Goal: Task Accomplishment & Management: Use online tool/utility

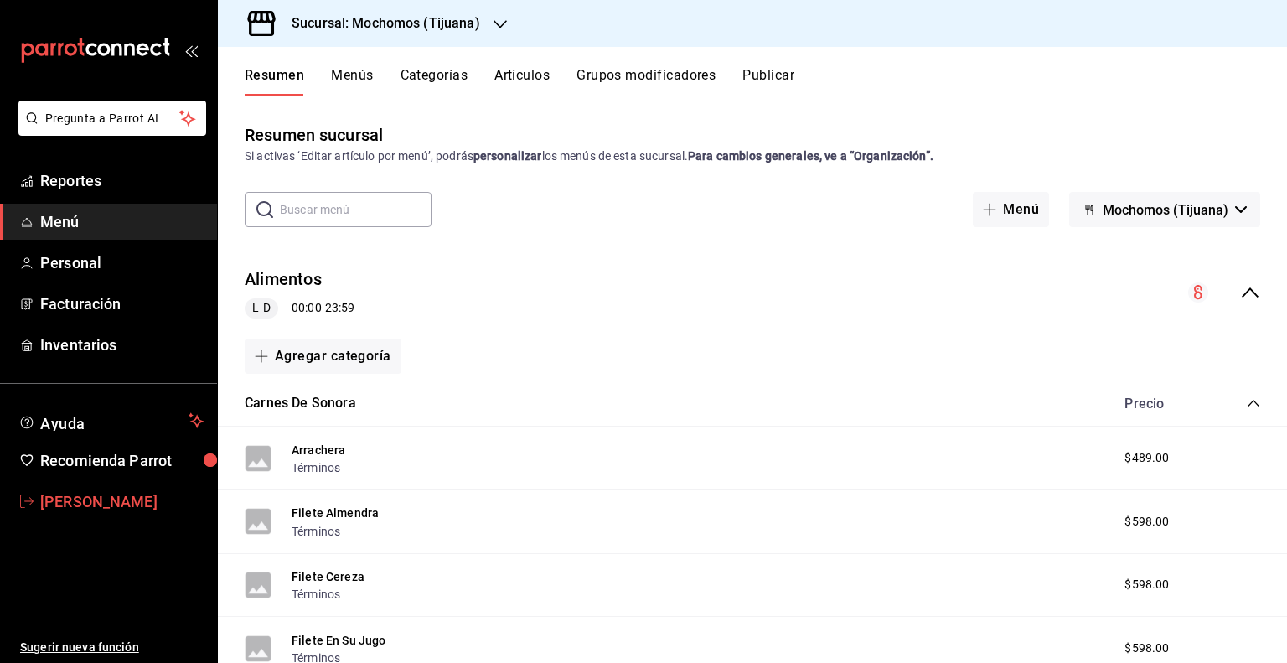
click at [100, 496] on span "[PERSON_NAME]" at bounding box center [121, 501] width 163 height 23
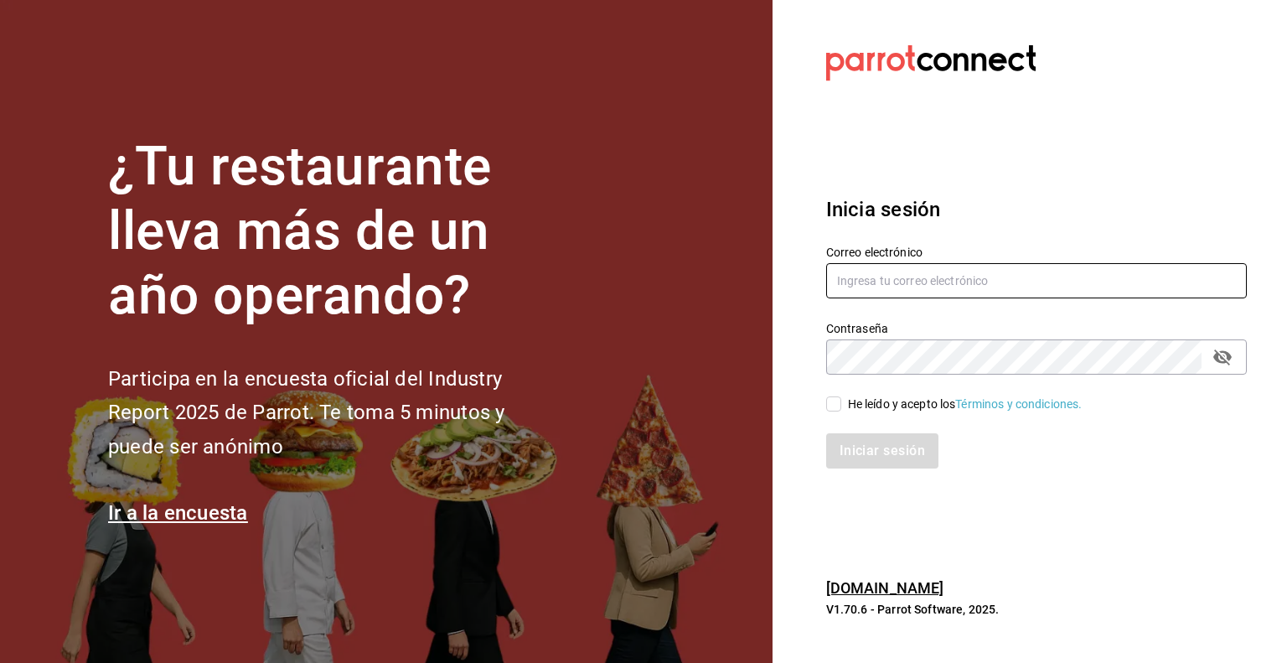
type input "efren.iglesias@grupocosteno.com"
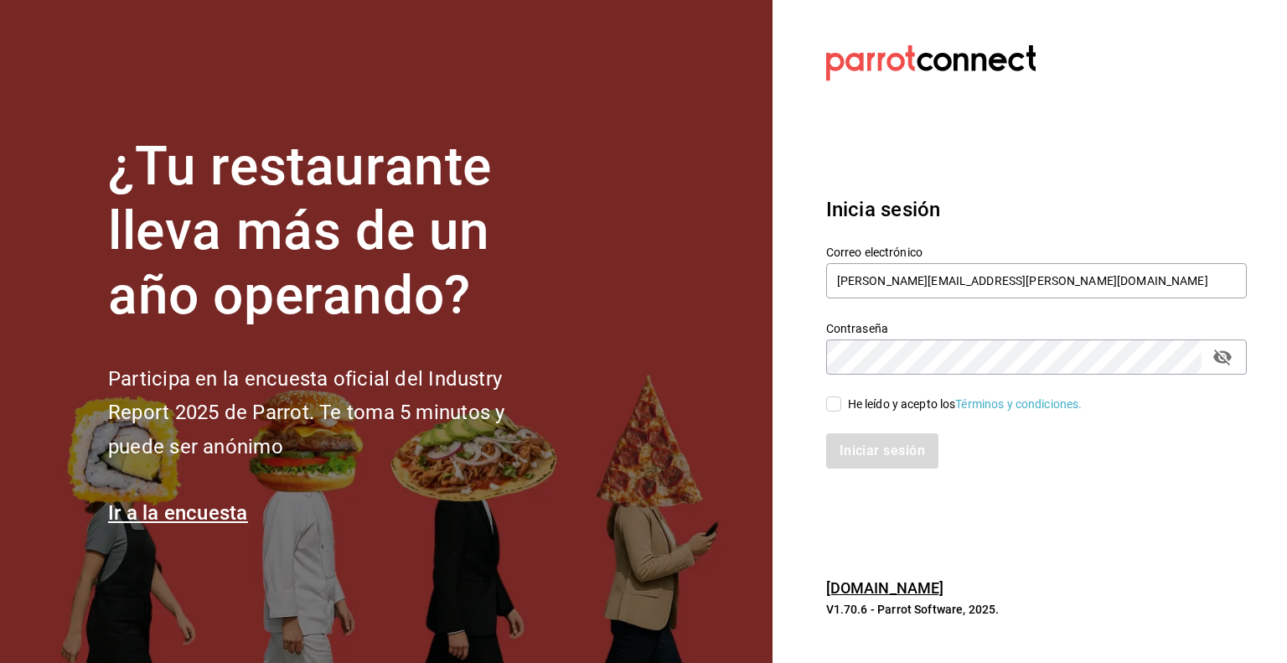
click at [835, 410] on input "He leído y acepto los Términos y condiciones." at bounding box center [833, 403] width 15 height 15
checkbox input "true"
click at [878, 458] on button "Iniciar sesión" at bounding box center [883, 450] width 114 height 35
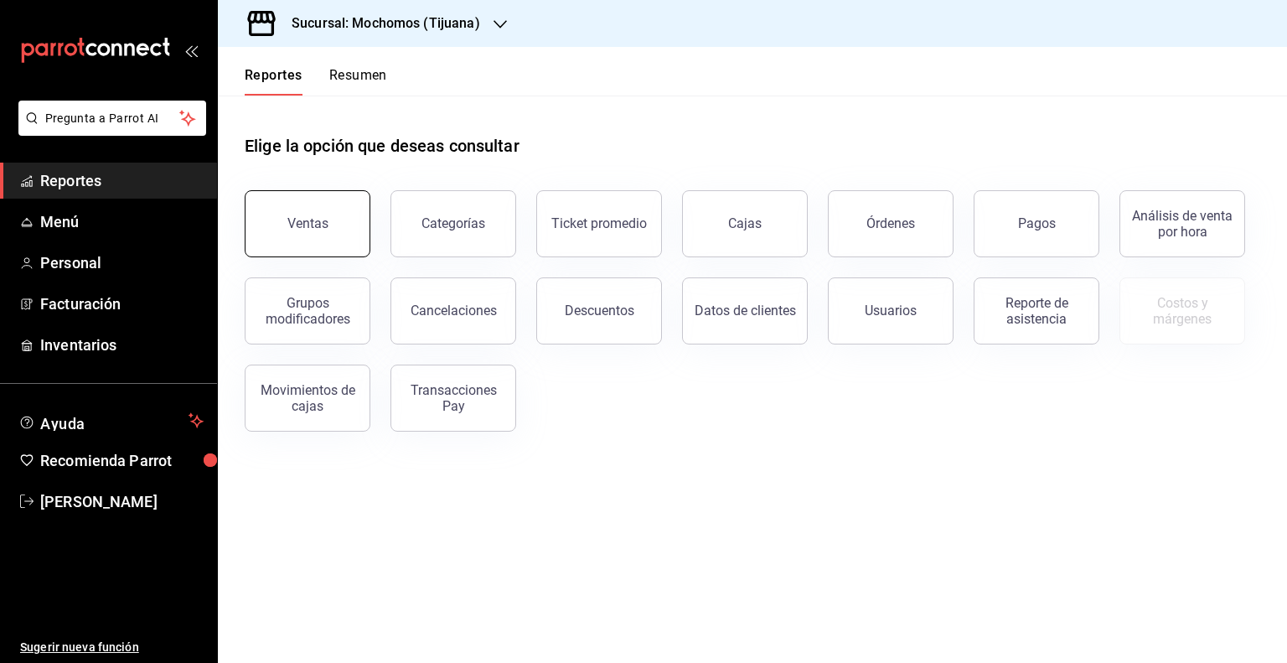
click at [308, 216] on div "Ventas" at bounding box center [307, 223] width 41 height 16
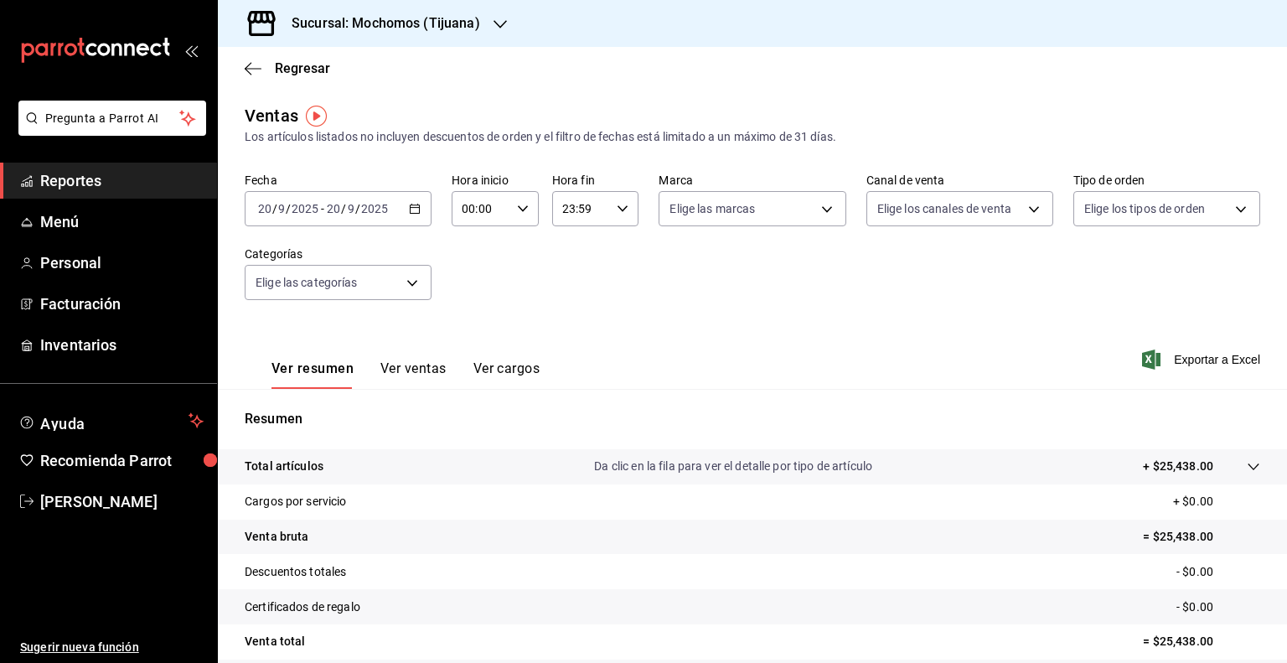
click at [409, 210] on icon "button" at bounding box center [415, 209] width 12 height 12
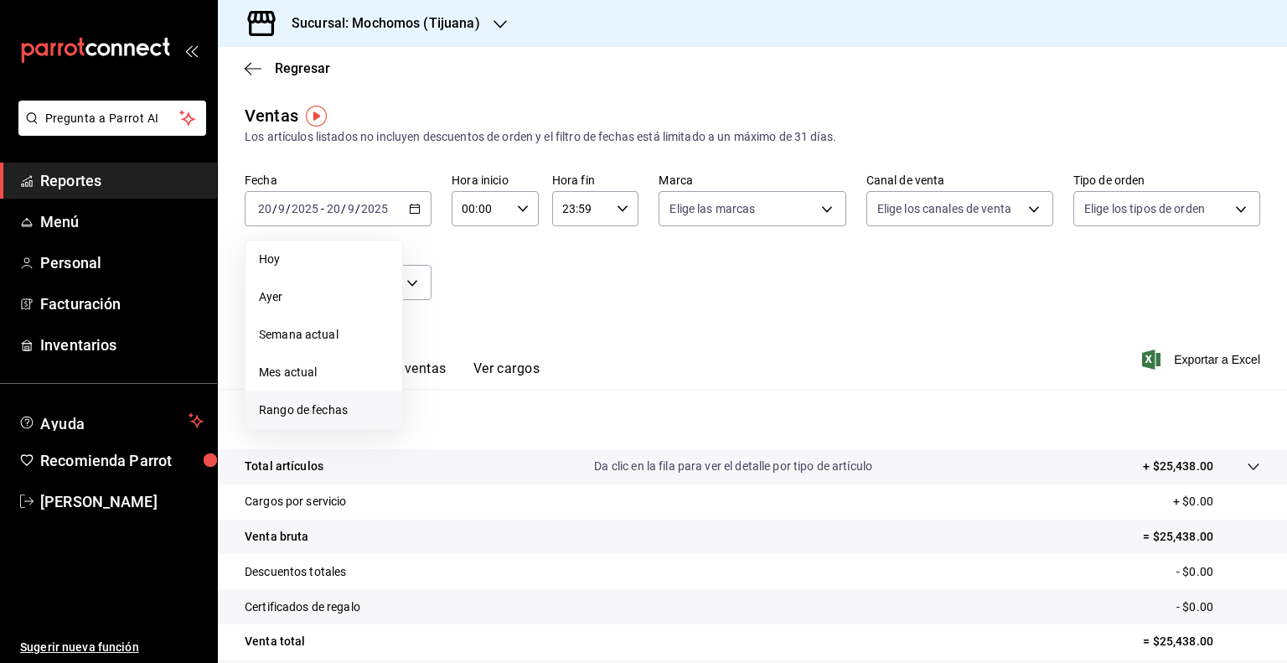
click at [314, 405] on span "Rango de fechas" at bounding box center [324, 410] width 130 height 18
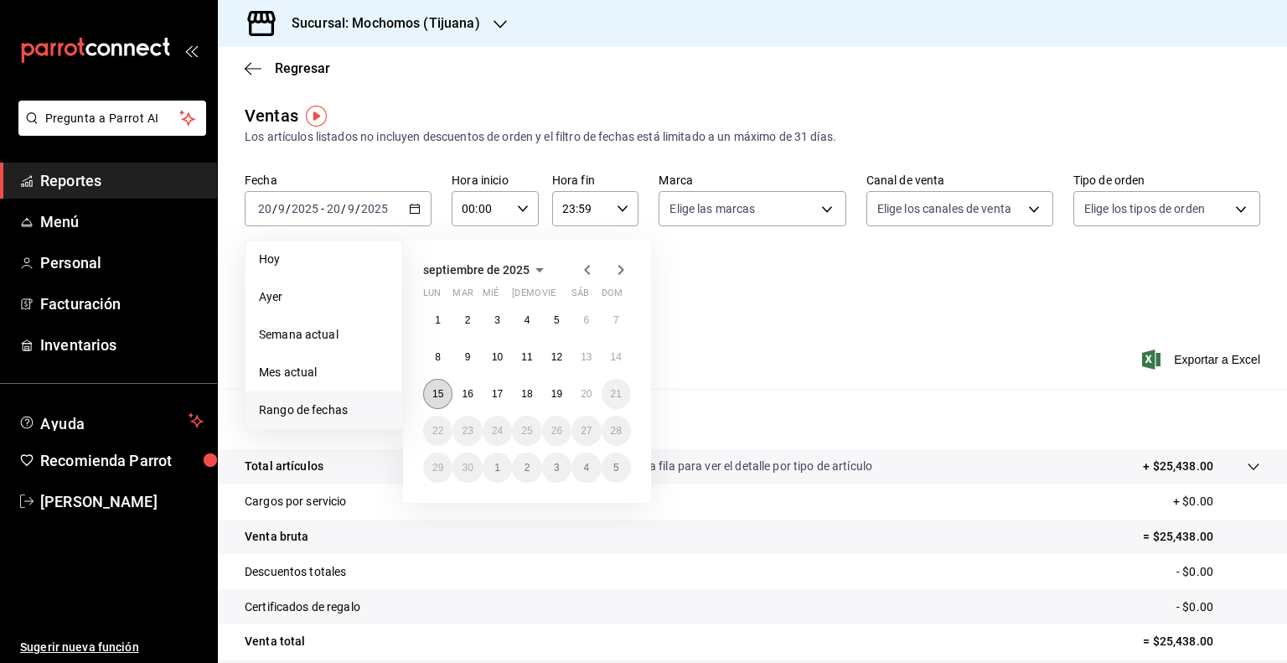
click at [437, 395] on abbr "15" at bounding box center [437, 394] width 11 height 12
click at [588, 397] on abbr "20" at bounding box center [586, 394] width 11 height 12
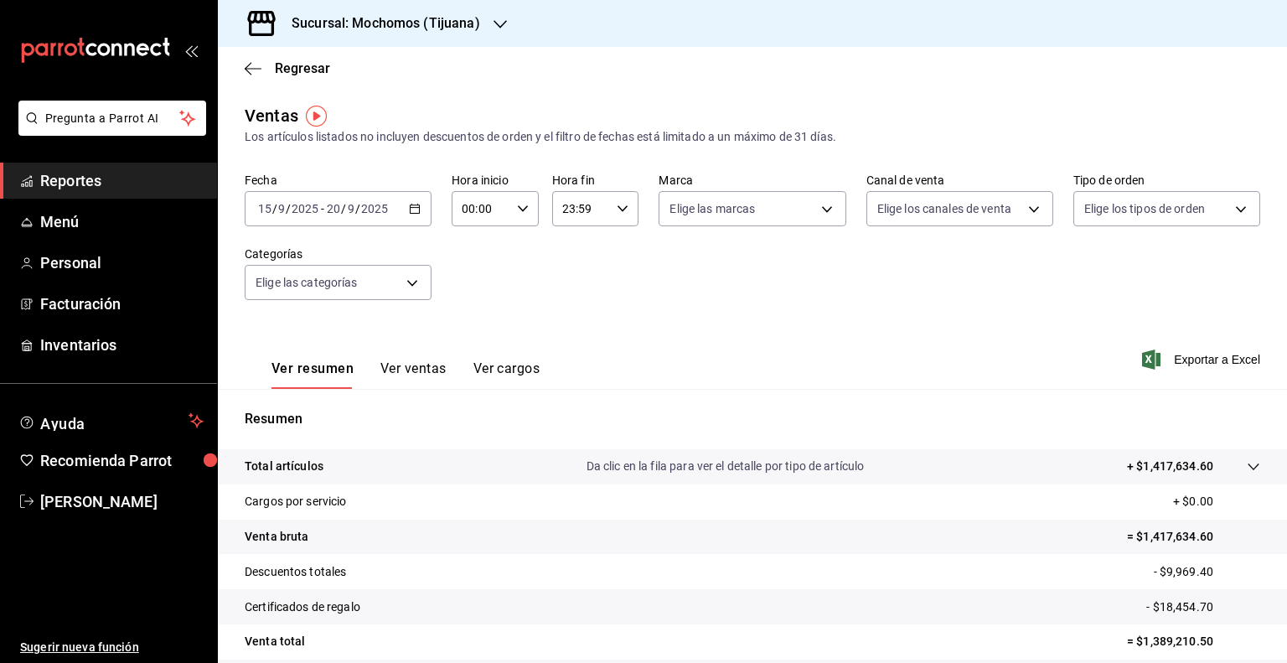
click at [621, 204] on icon "button" at bounding box center [623, 209] width 12 height 12
click at [570, 250] on span "00" at bounding box center [569, 251] width 16 height 13
click at [580, 357] on button "05" at bounding box center [569, 356] width 36 height 34
click at [613, 251] on span "00" at bounding box center [612, 251] width 16 height 13
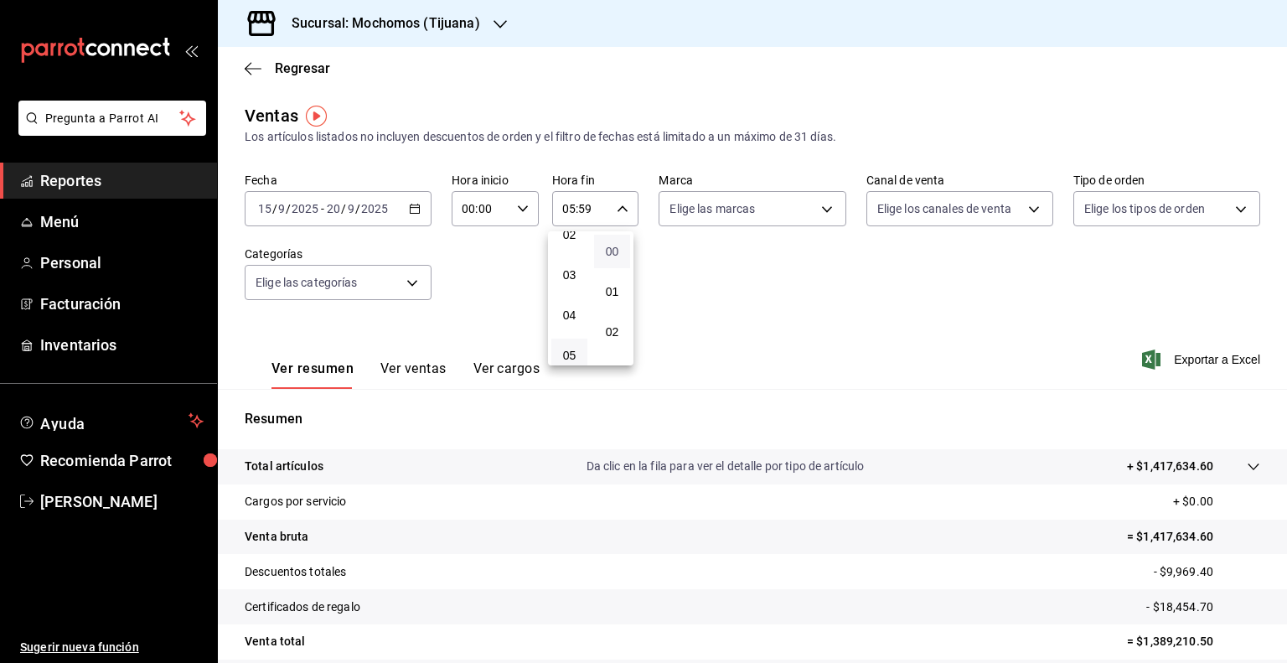
type input "05:00"
click at [819, 203] on div at bounding box center [643, 331] width 1287 height 663
click at [819, 203] on body "Pregunta a Parrot AI Reportes Menú Personal Facturación Inventarios Ayuda Recom…" at bounding box center [643, 331] width 1287 height 663
click at [670, 271] on input "checkbox" at bounding box center [671, 273] width 15 height 15
checkbox input "true"
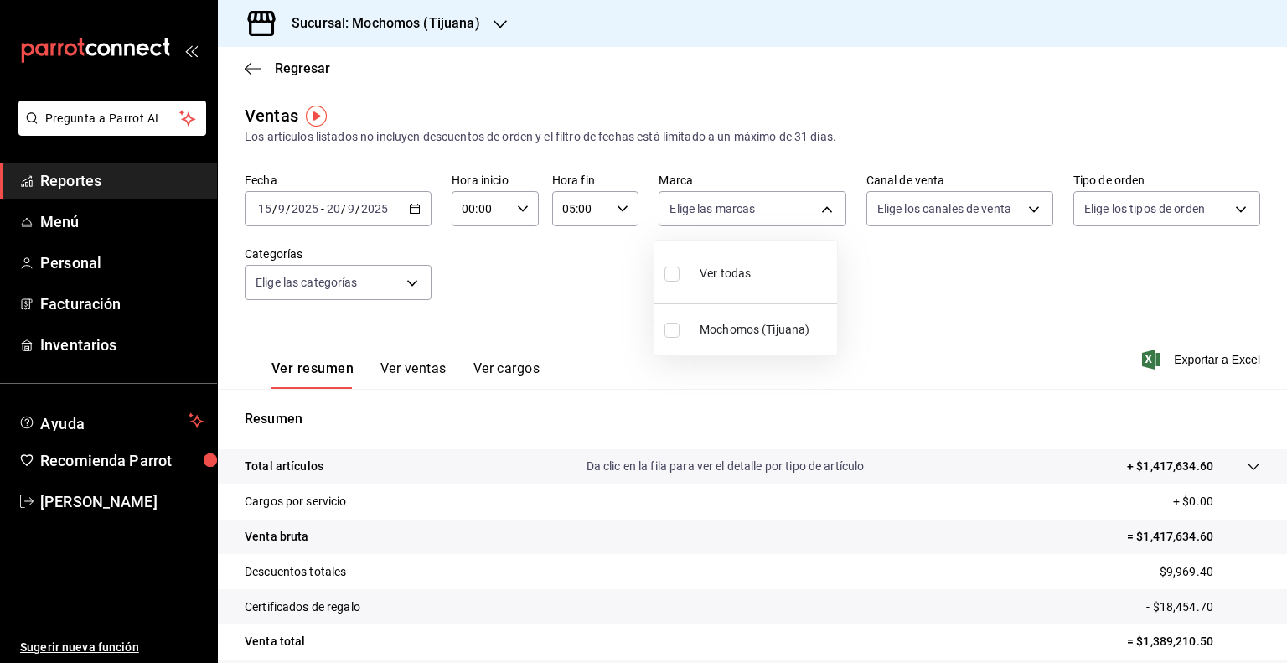
type input "c300ab0f-4e96-434a-ab79-9fec8b673c9f"
checkbox input "true"
click at [949, 299] on div at bounding box center [643, 331] width 1287 height 663
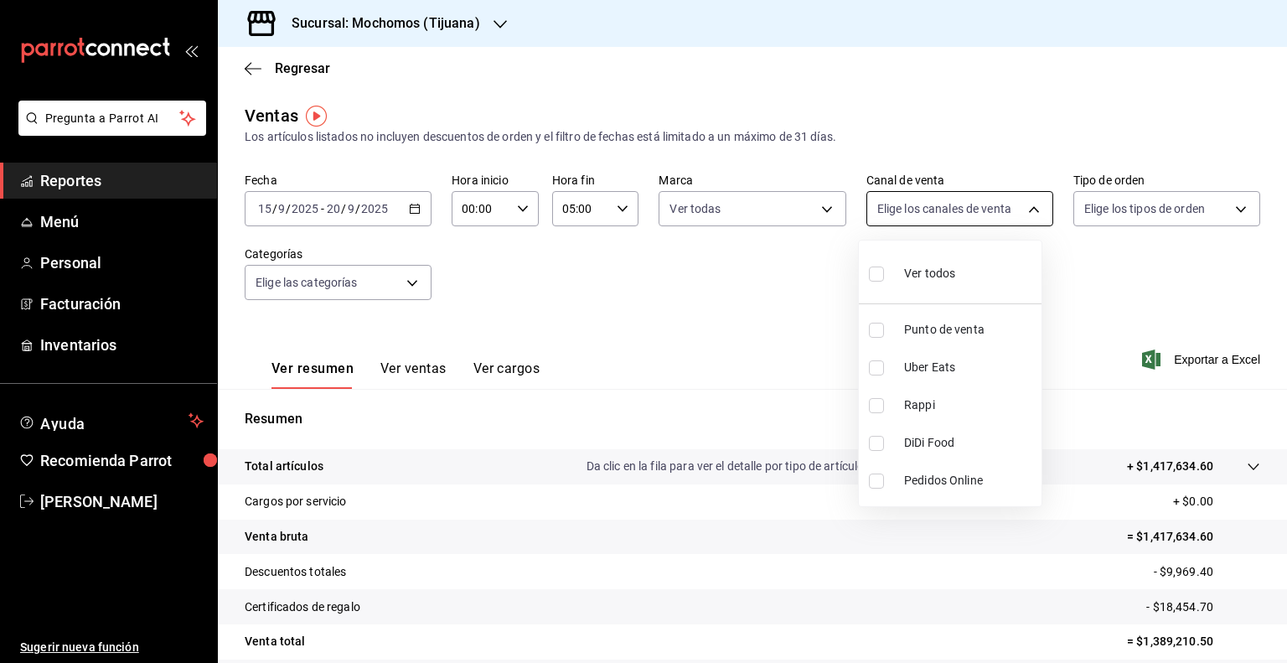
click at [1026, 200] on body "Pregunta a Parrot AI Reportes Menú Personal Facturación Inventarios Ayuda Recom…" at bounding box center [643, 331] width 1287 height 663
click at [878, 271] on input "checkbox" at bounding box center [876, 273] width 15 height 15
checkbox input "true"
type input "PARROT,UBER_EATS,RAPPI,DIDI_FOOD,ONLINE"
checkbox input "true"
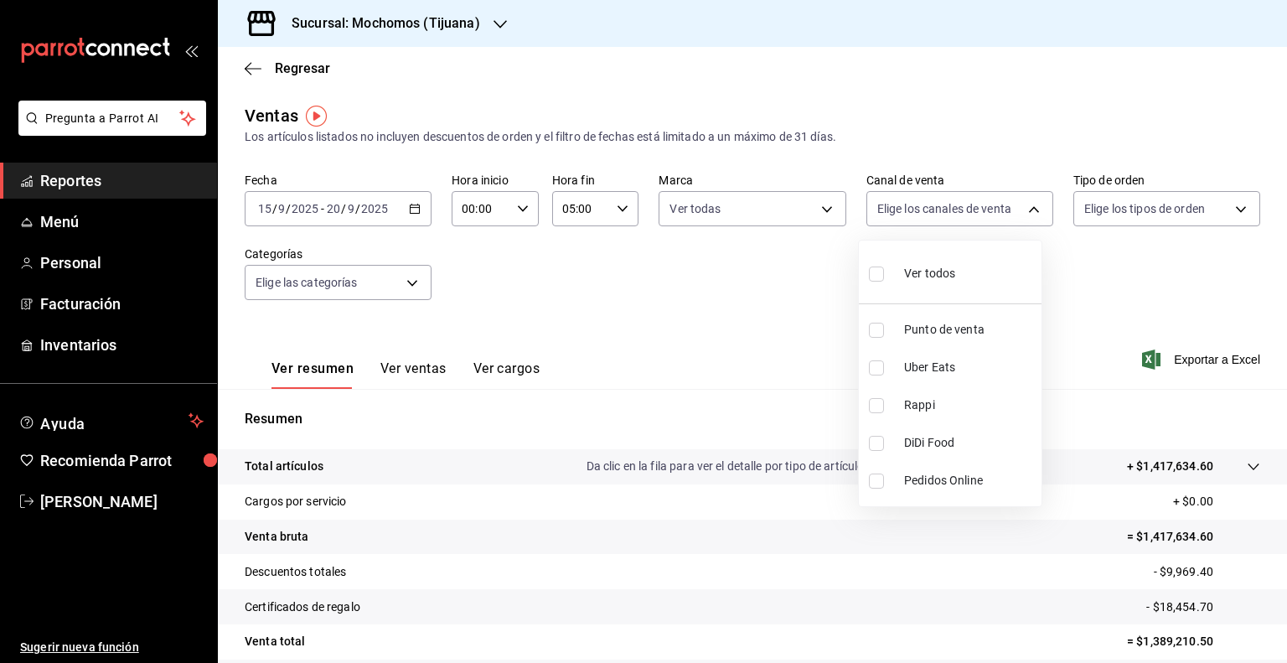
checkbox input "true"
click at [830, 288] on div at bounding box center [643, 331] width 1287 height 663
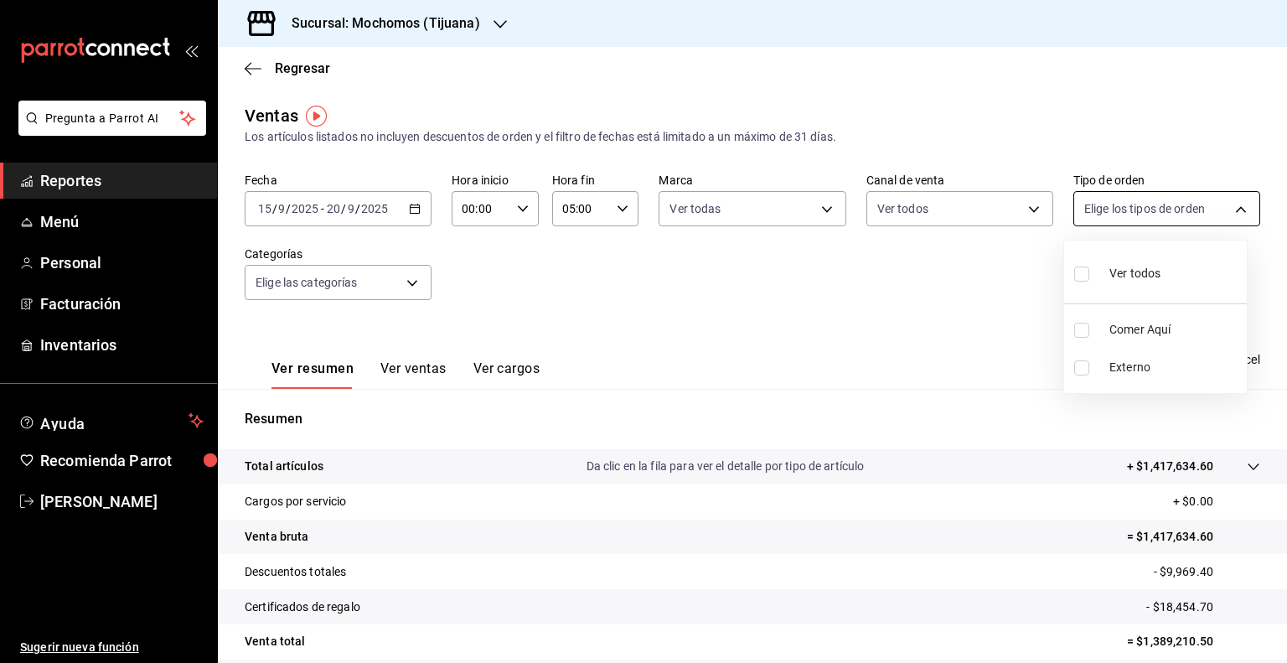
click at [1230, 202] on body "Pregunta a Parrot AI Reportes Menú Personal Facturación Inventarios Ayuda Recom…" at bounding box center [643, 331] width 1287 height 663
click at [1083, 273] on input "checkbox" at bounding box center [1081, 273] width 15 height 15
checkbox input "true"
type input "59fdec9d-7e45-44f1-b527-5416629fe4e9,EXTERNAL"
checkbox input "true"
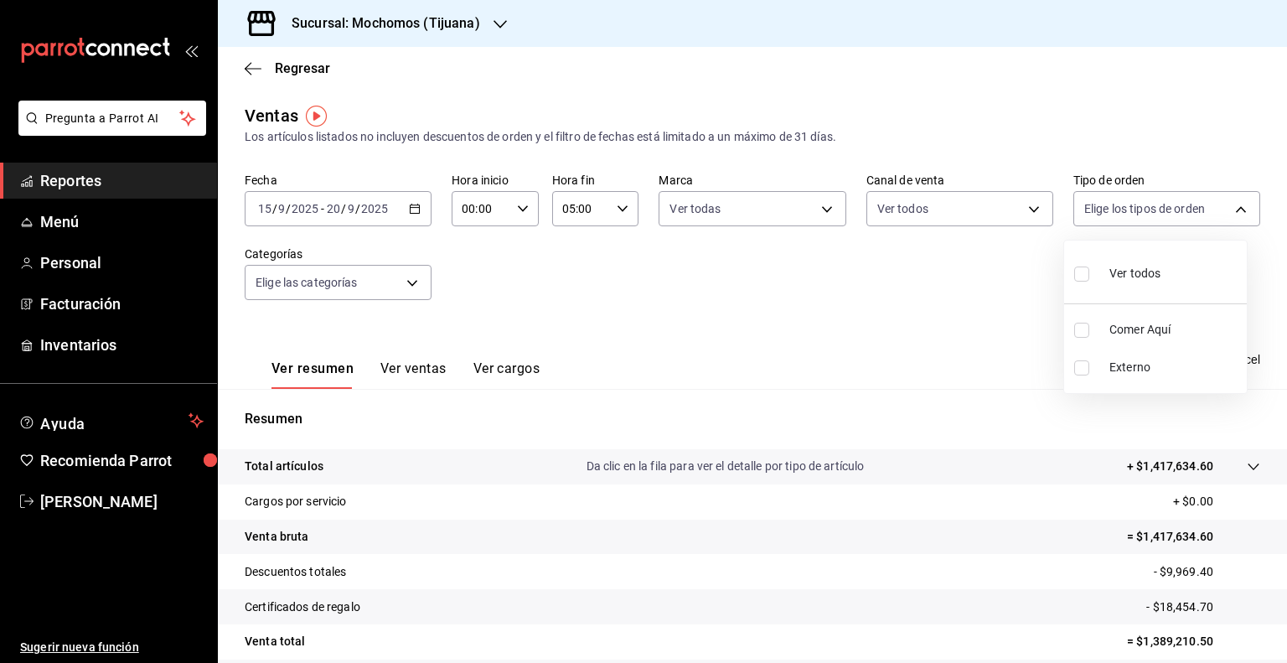
checkbox input "true"
click at [918, 334] on div at bounding box center [643, 331] width 1287 height 663
click at [1190, 356] on span "Exportar a Excel" at bounding box center [1202, 359] width 115 height 20
